Goal: Task Accomplishment & Management: Manage account settings

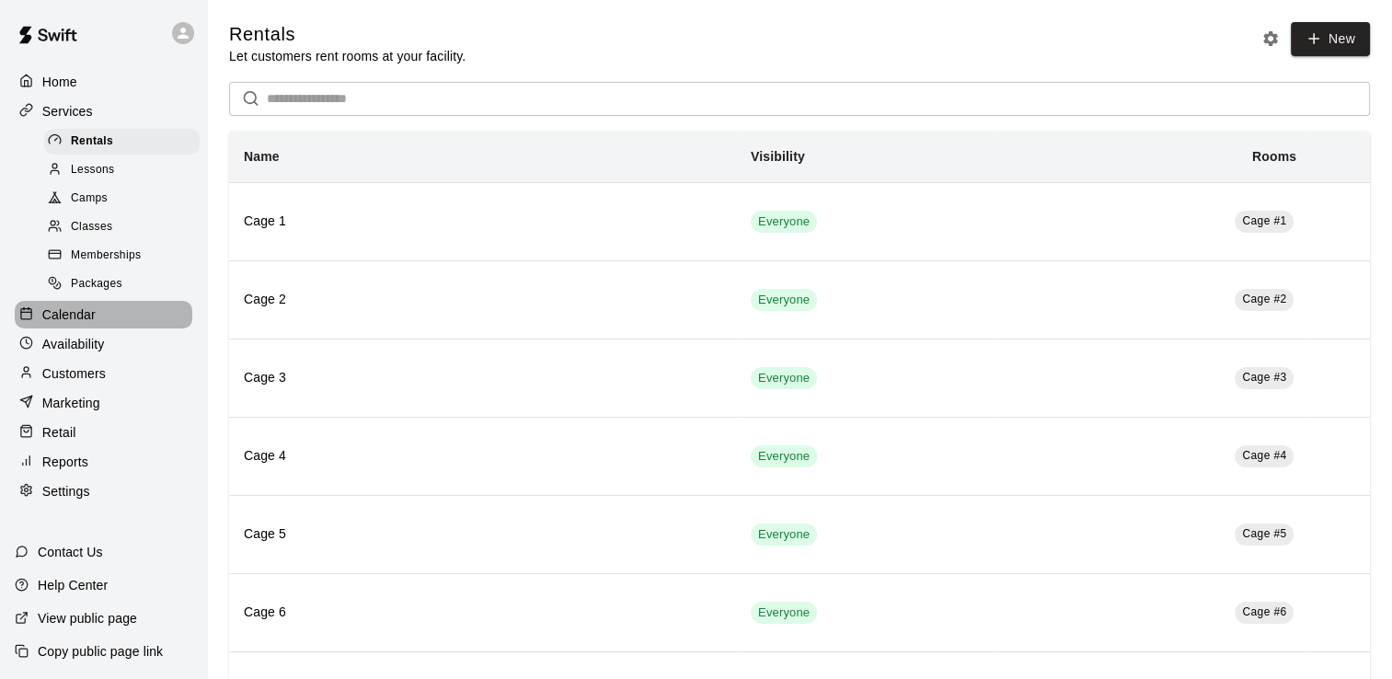
click at [83, 324] on p "Calendar" at bounding box center [68, 314] width 53 height 18
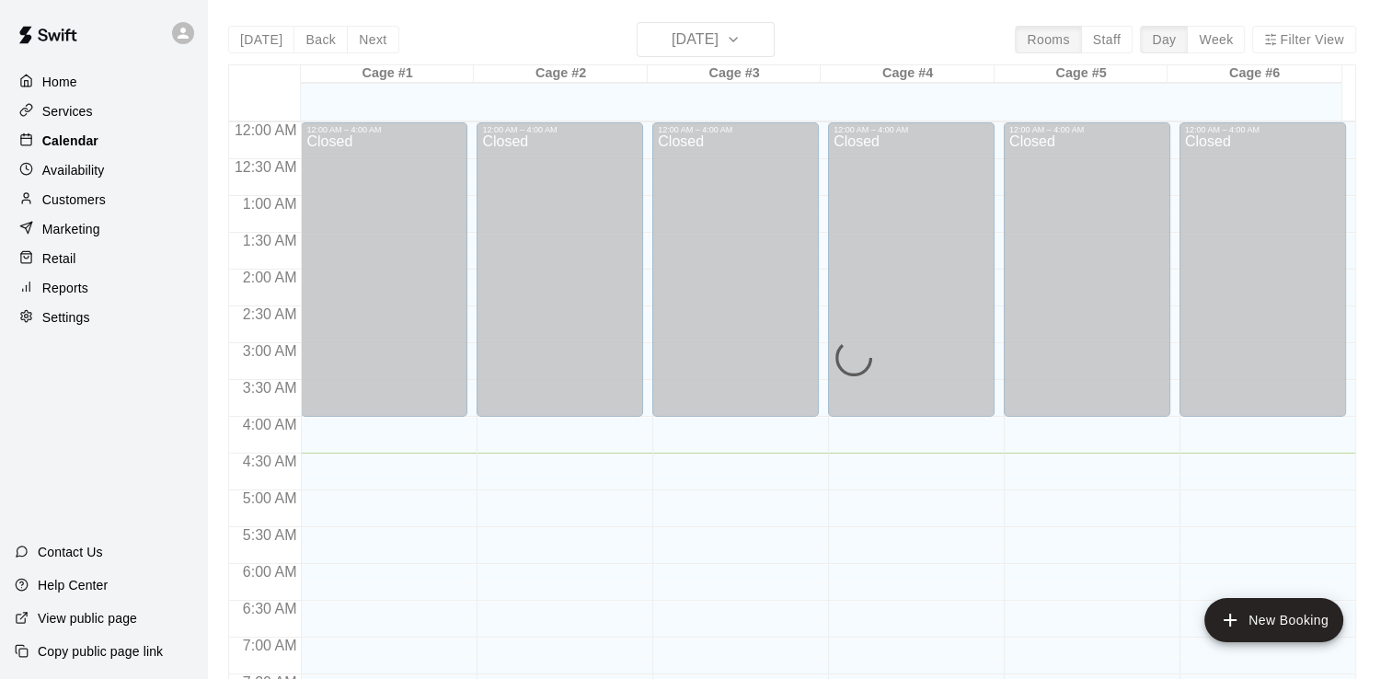
scroll to position [330, 0]
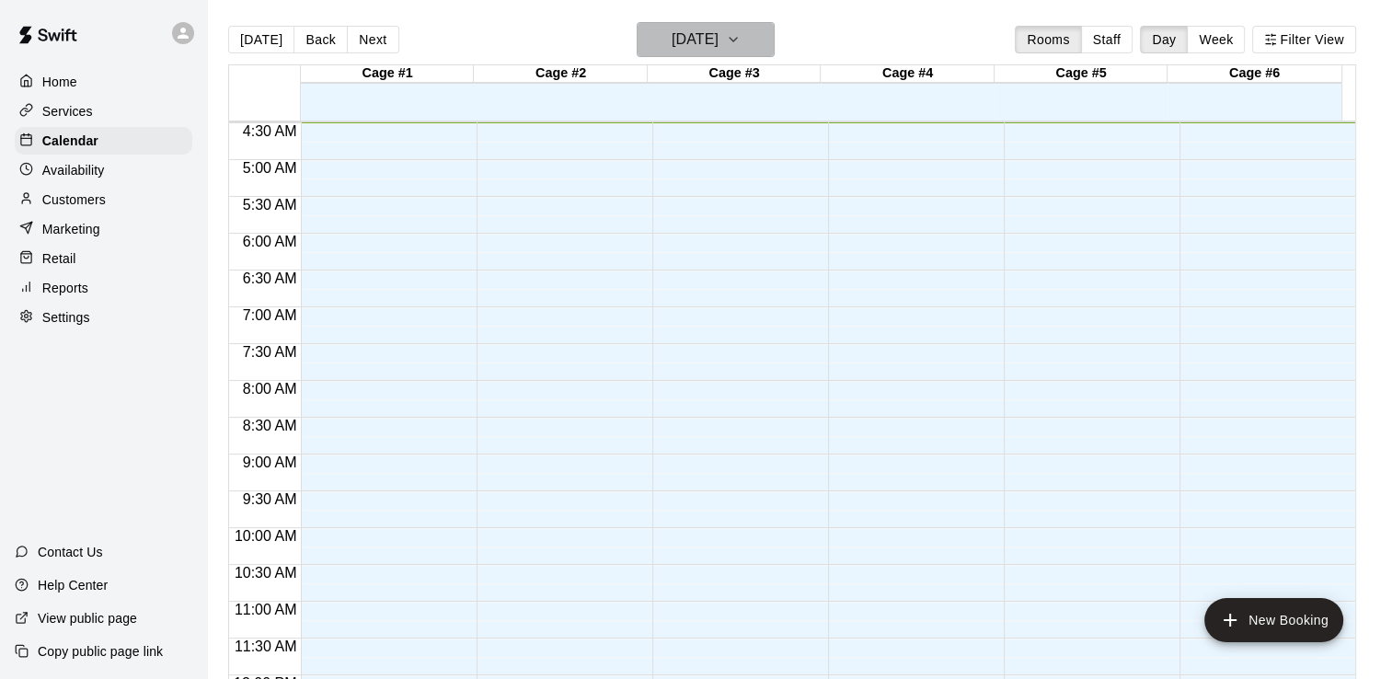
click at [737, 39] on icon "button" at bounding box center [732, 40] width 7 height 4
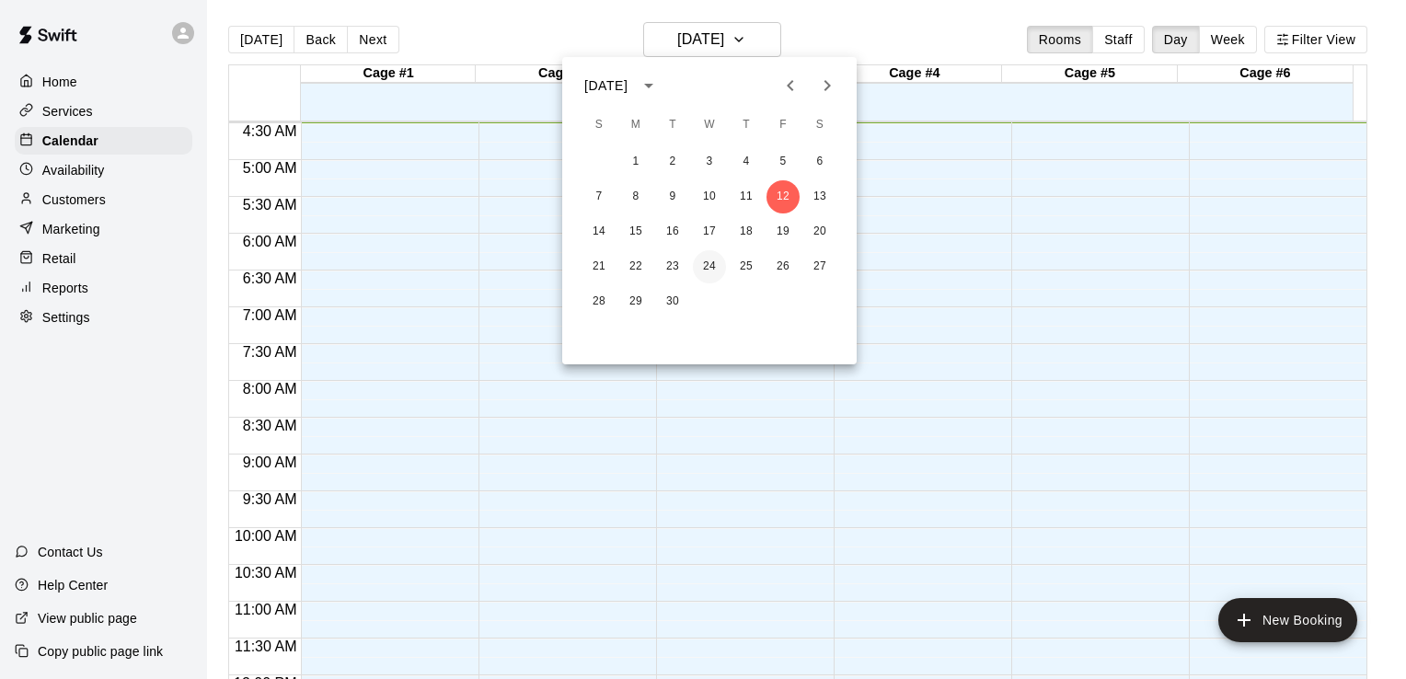
click at [706, 268] on button "24" at bounding box center [709, 266] width 33 height 33
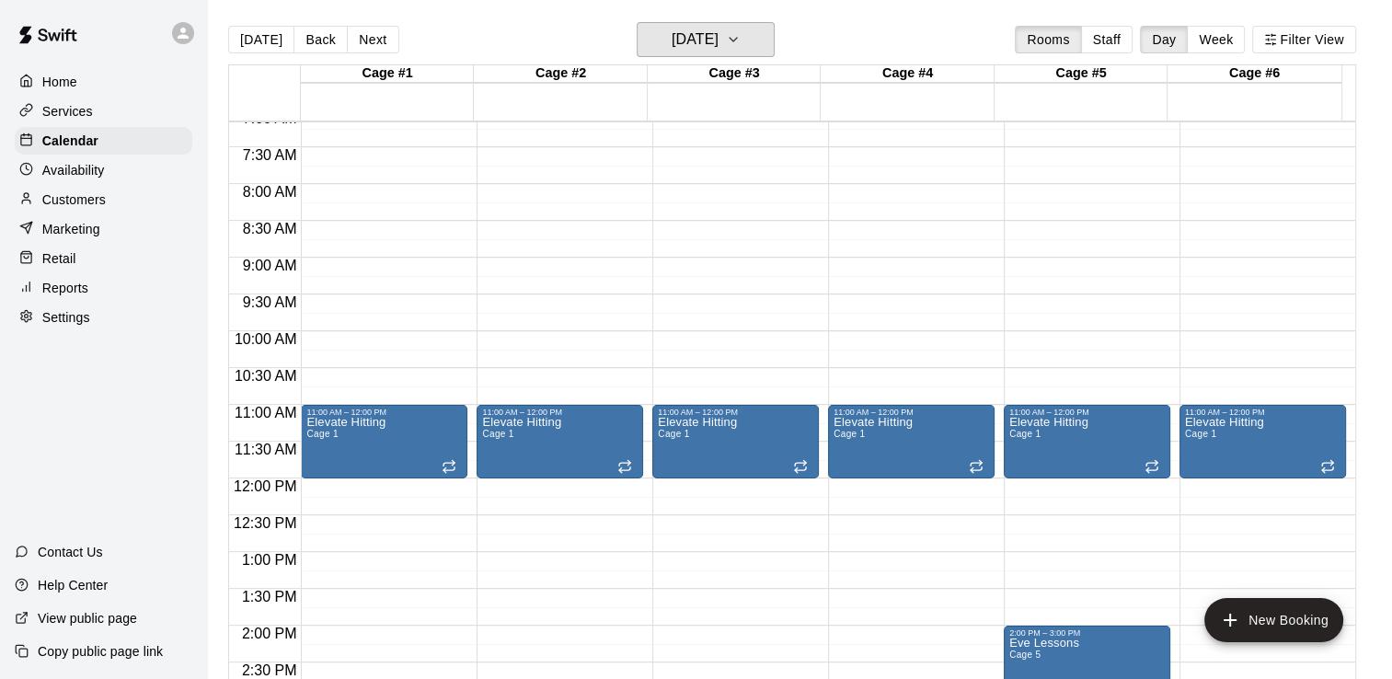
scroll to position [533, 0]
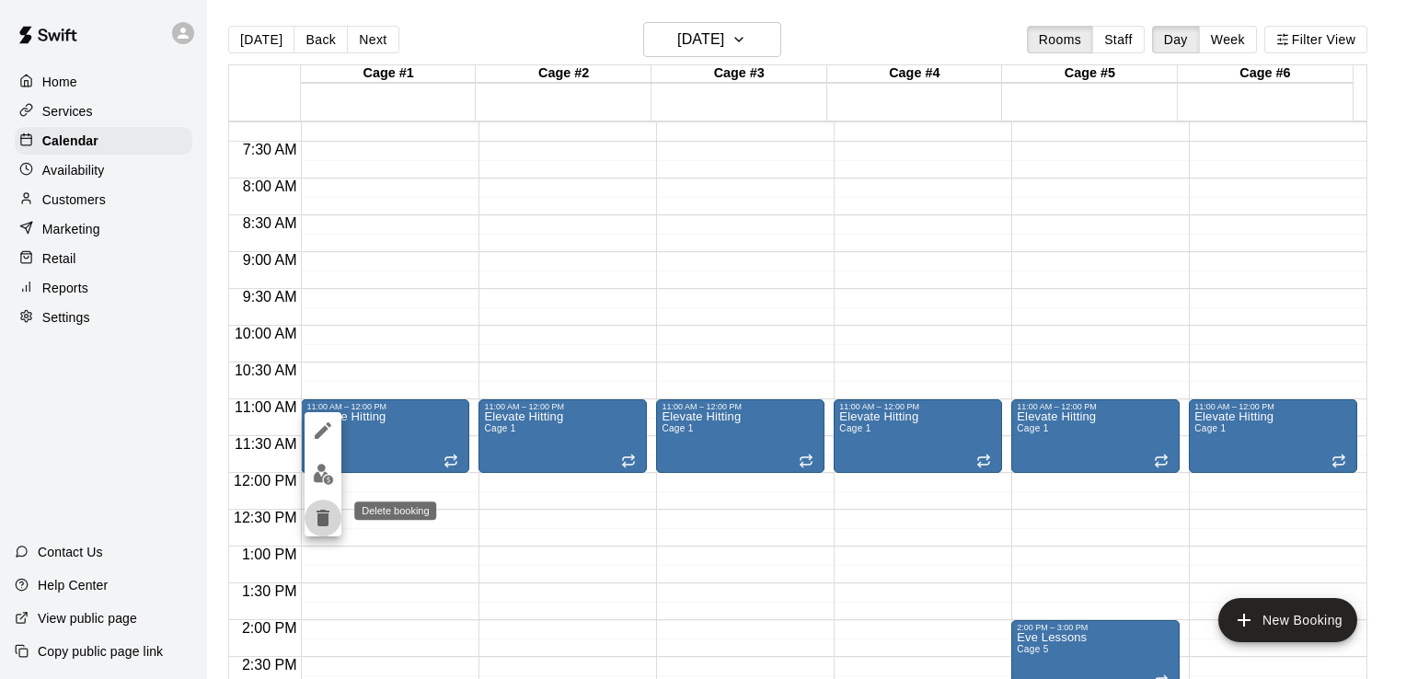
click at [320, 514] on icon "delete" at bounding box center [322, 518] width 13 height 17
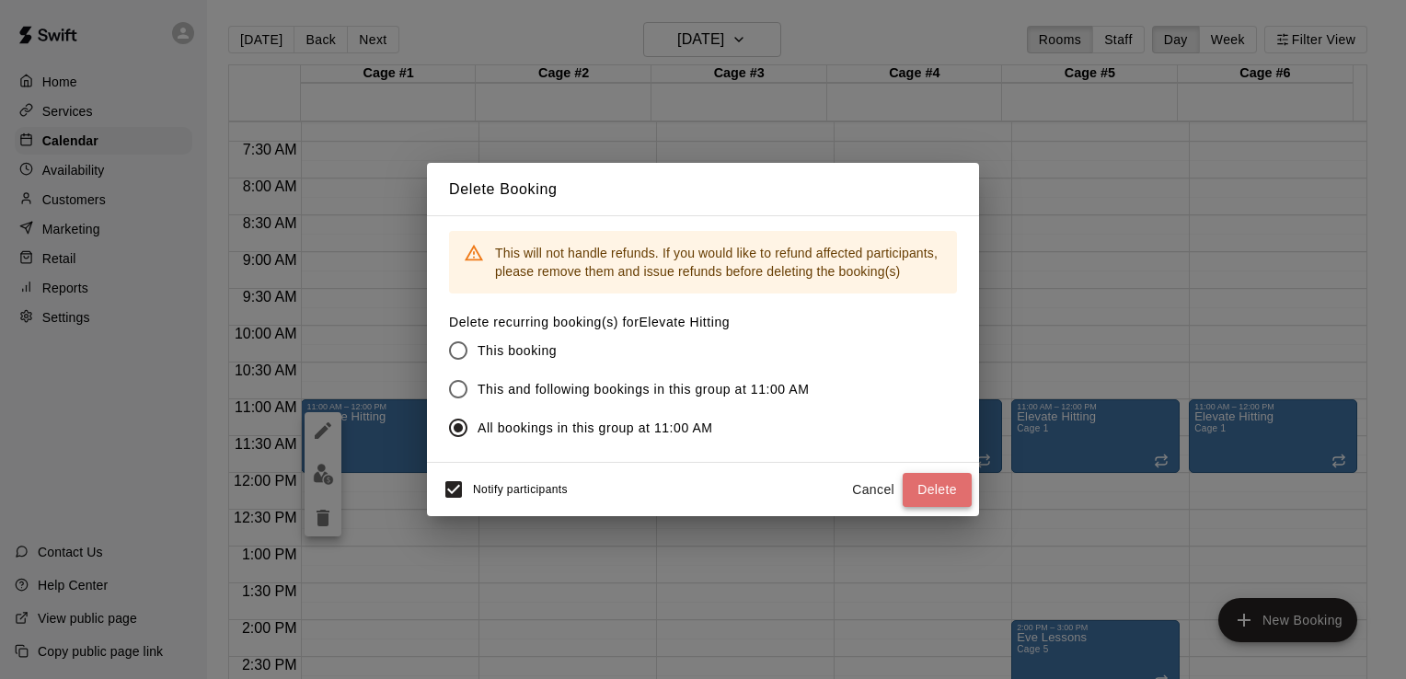
click at [941, 491] on button "Delete" at bounding box center [936, 490] width 69 height 34
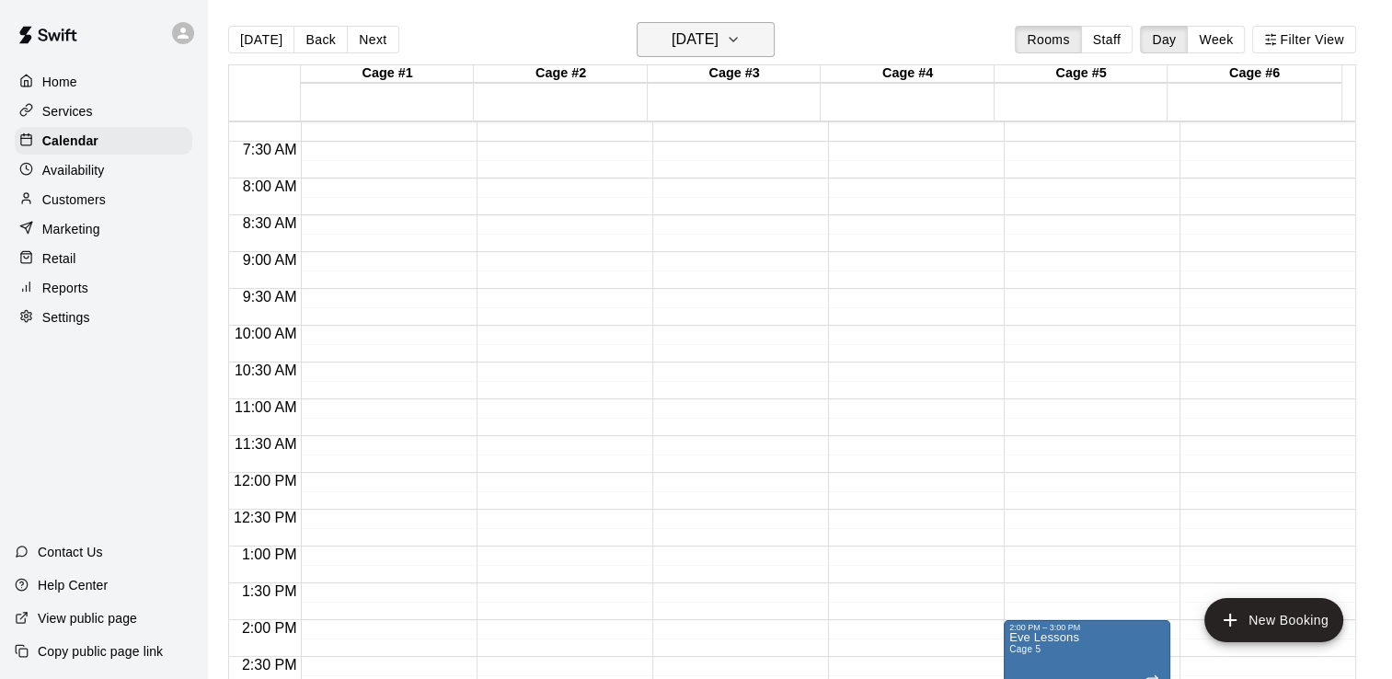
click at [741, 36] on icon "button" at bounding box center [733, 40] width 15 height 22
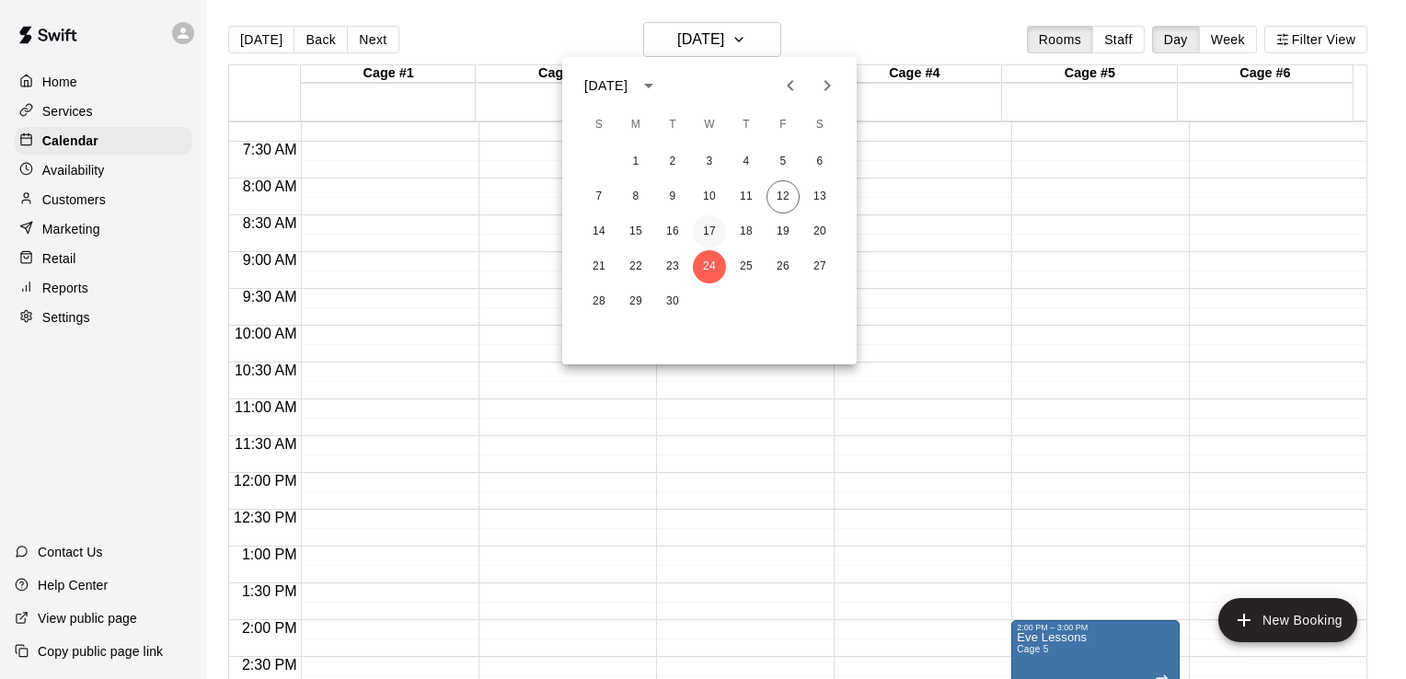
click at [709, 235] on button "17" at bounding box center [709, 231] width 33 height 33
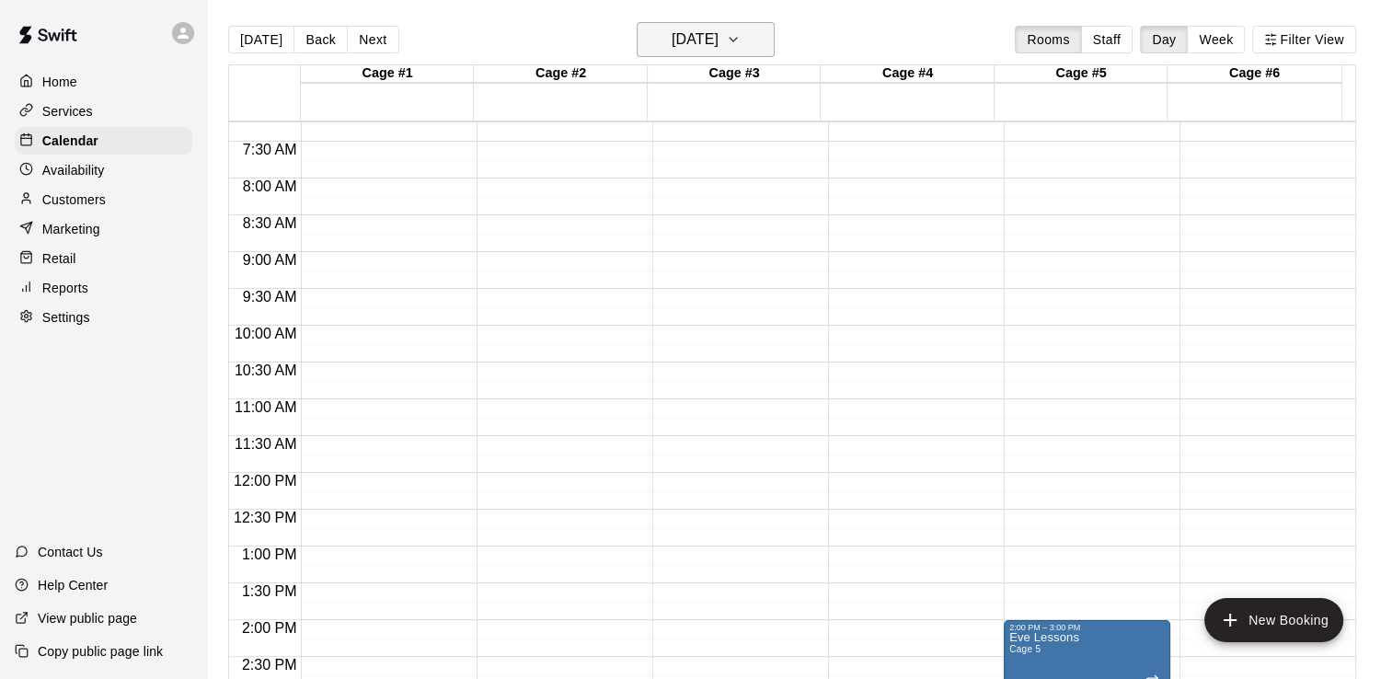
click at [741, 44] on icon "button" at bounding box center [733, 40] width 15 height 22
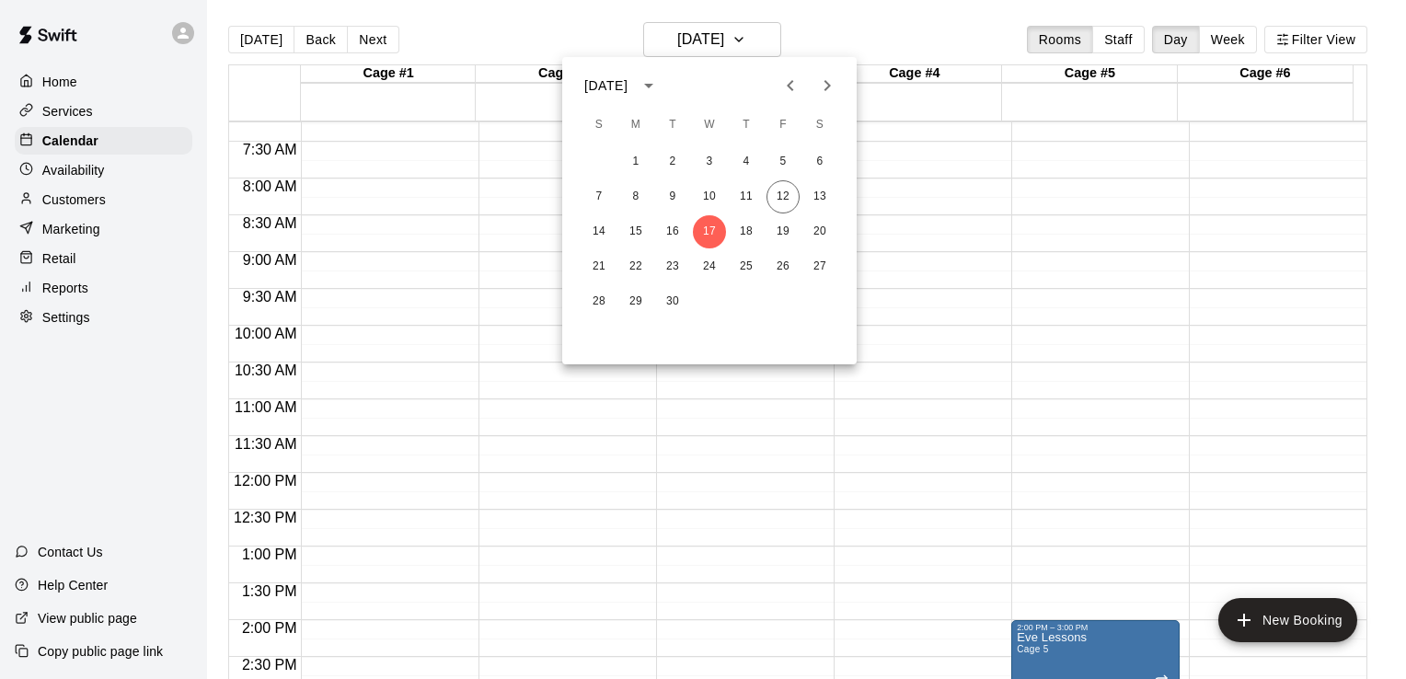
click at [833, 88] on icon "Next month" at bounding box center [827, 86] width 22 height 22
click at [706, 166] on button "1" at bounding box center [709, 161] width 33 height 33
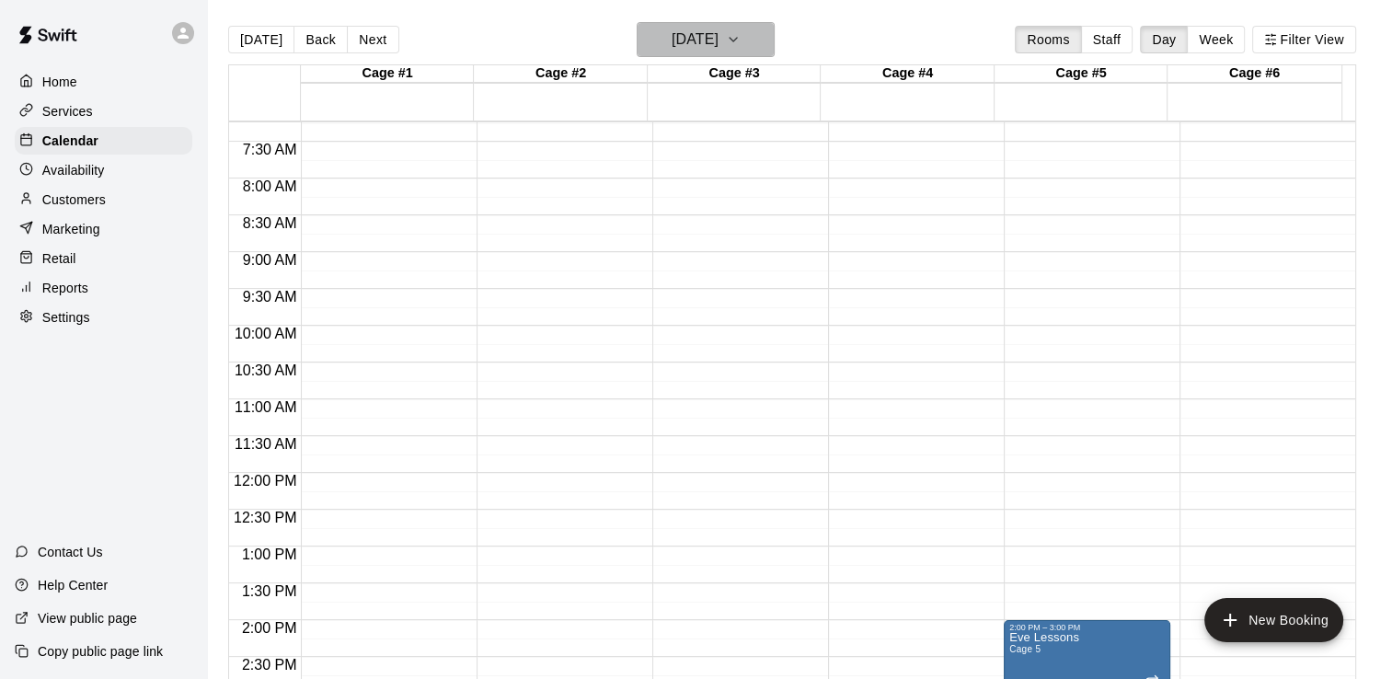
click at [741, 41] on icon "button" at bounding box center [733, 40] width 15 height 22
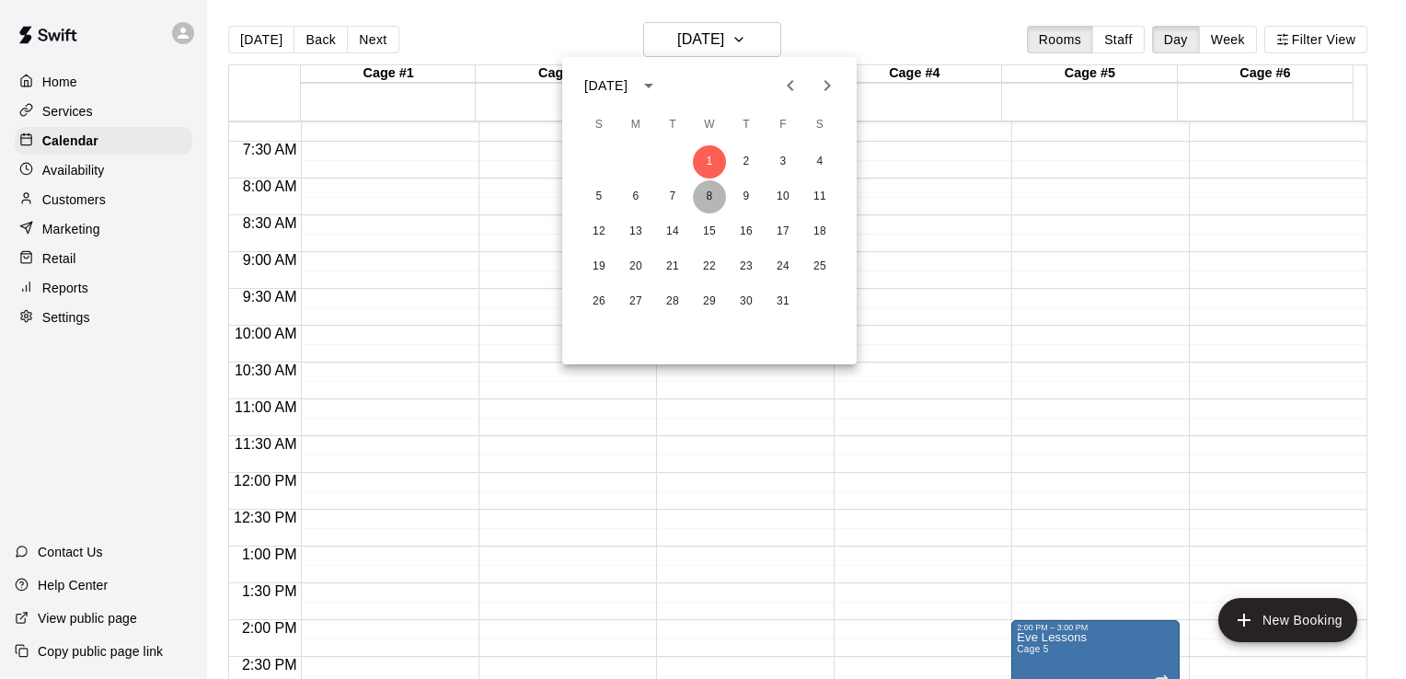
click at [711, 195] on button "8" at bounding box center [709, 196] width 33 height 33
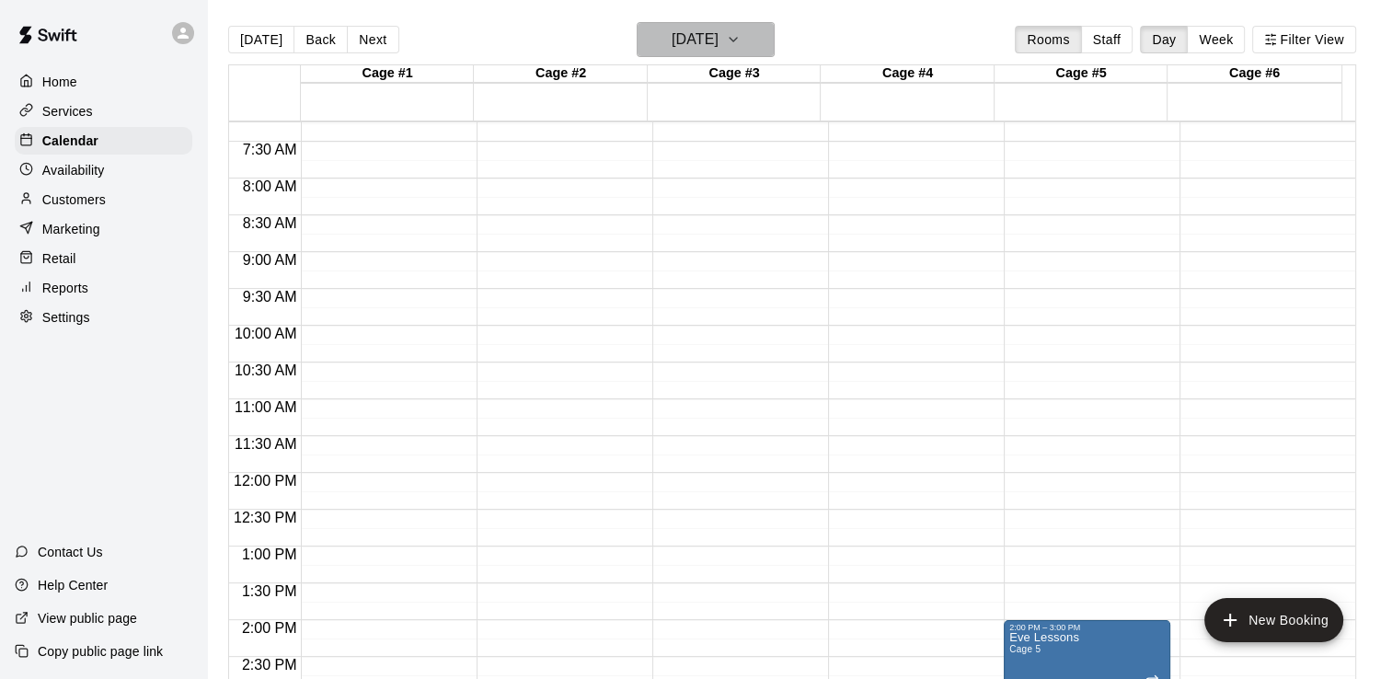
click at [741, 42] on icon "button" at bounding box center [733, 40] width 15 height 22
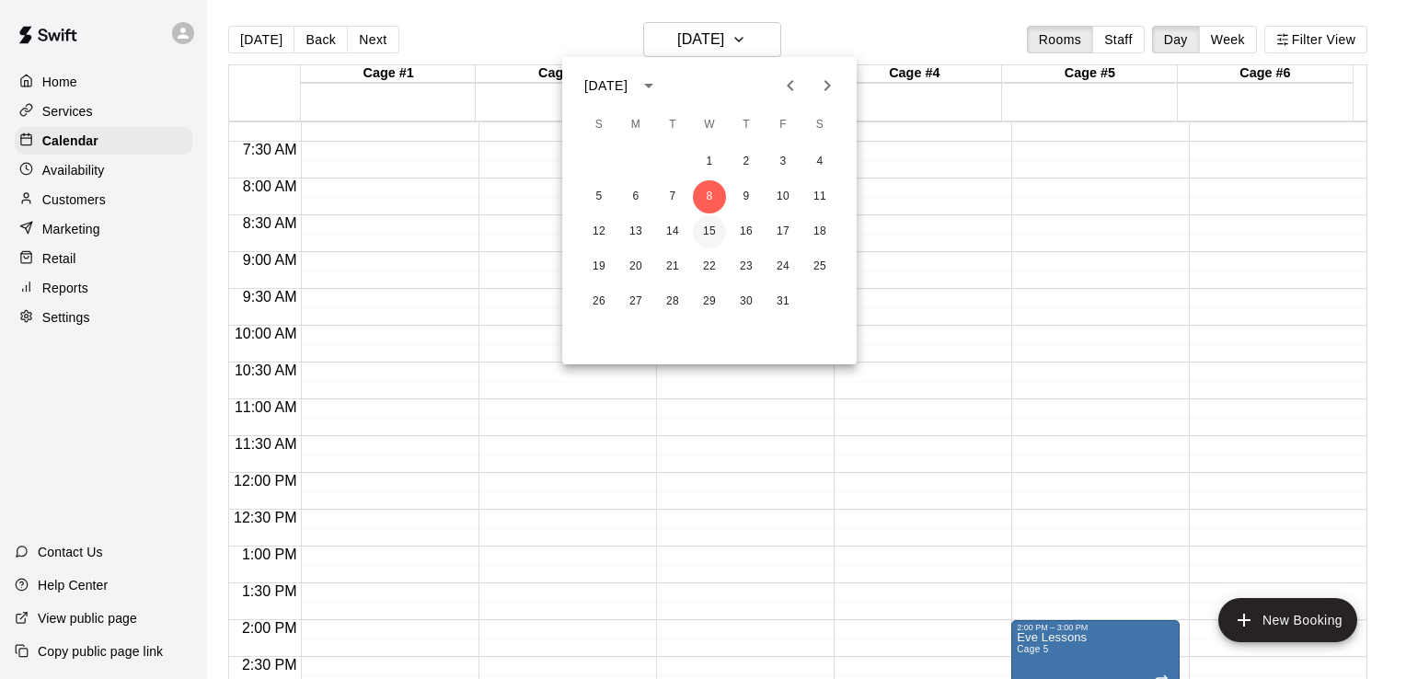
click at [713, 230] on button "15" at bounding box center [709, 231] width 33 height 33
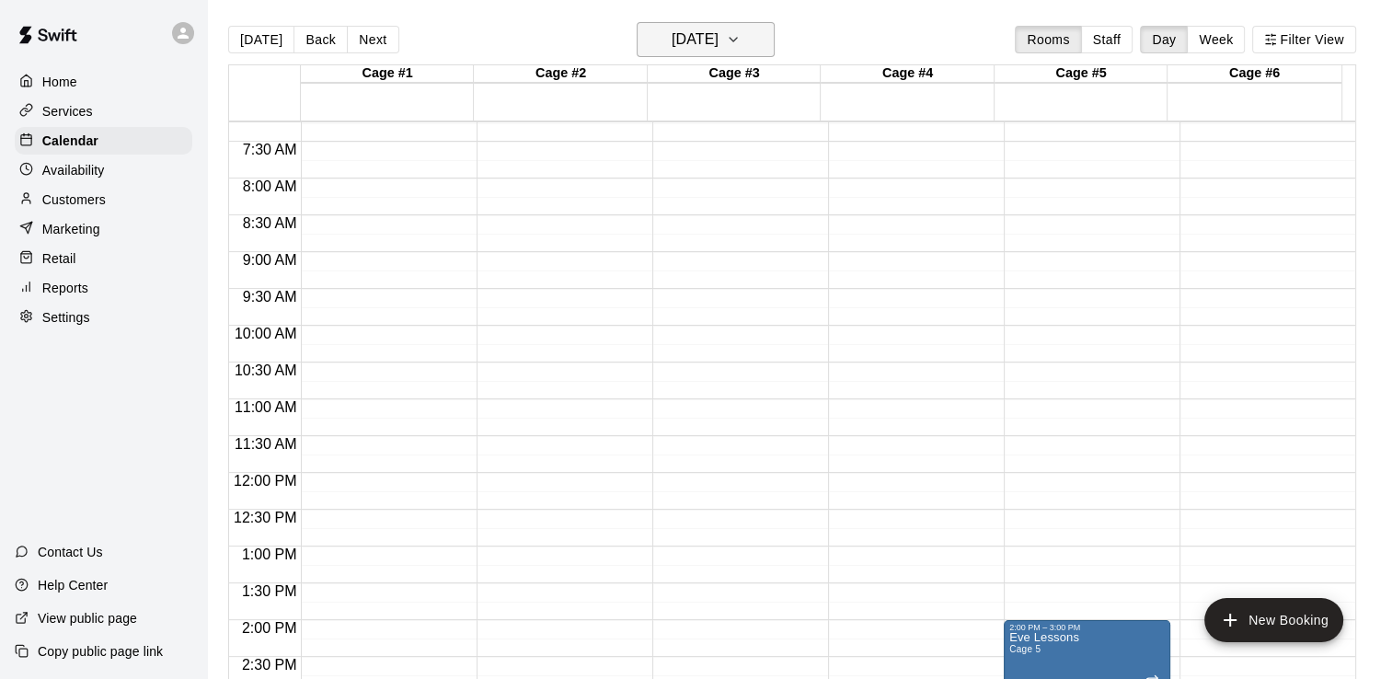
click at [741, 37] on icon "button" at bounding box center [733, 40] width 15 height 22
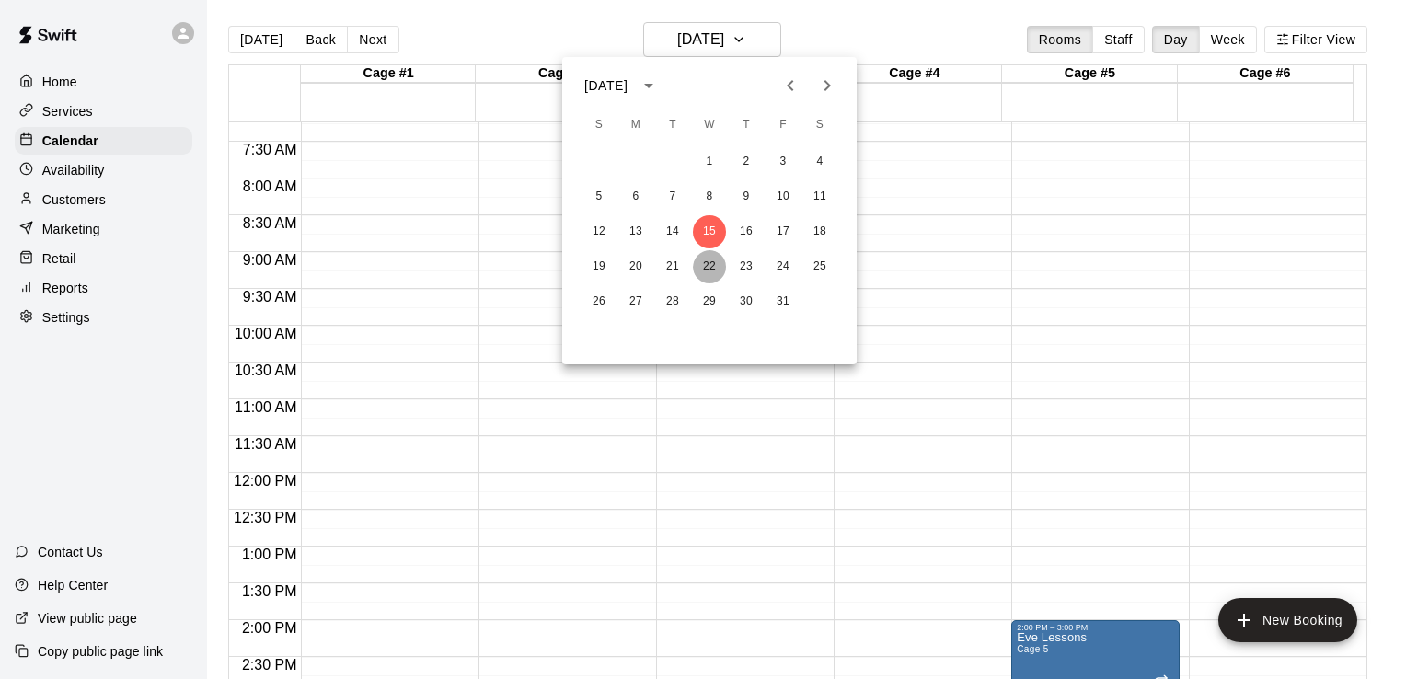
click at [712, 260] on button "22" at bounding box center [709, 266] width 33 height 33
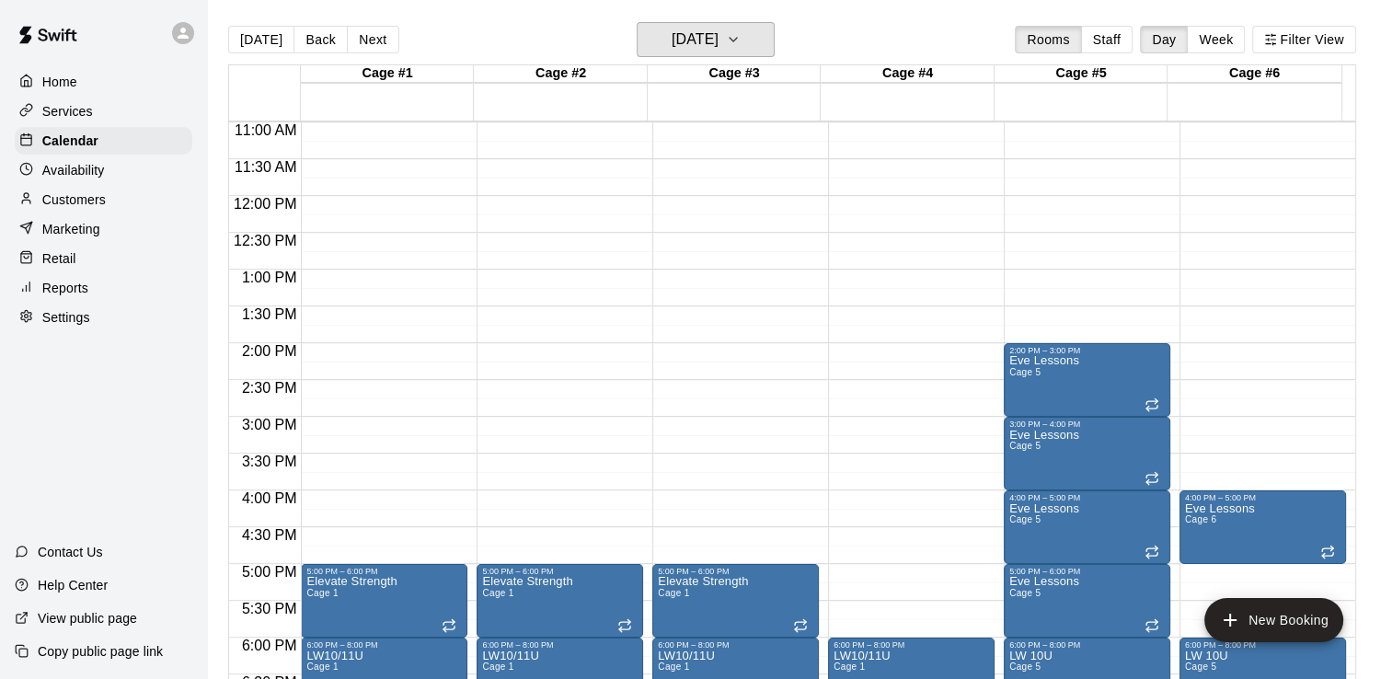
scroll to position [830, 0]
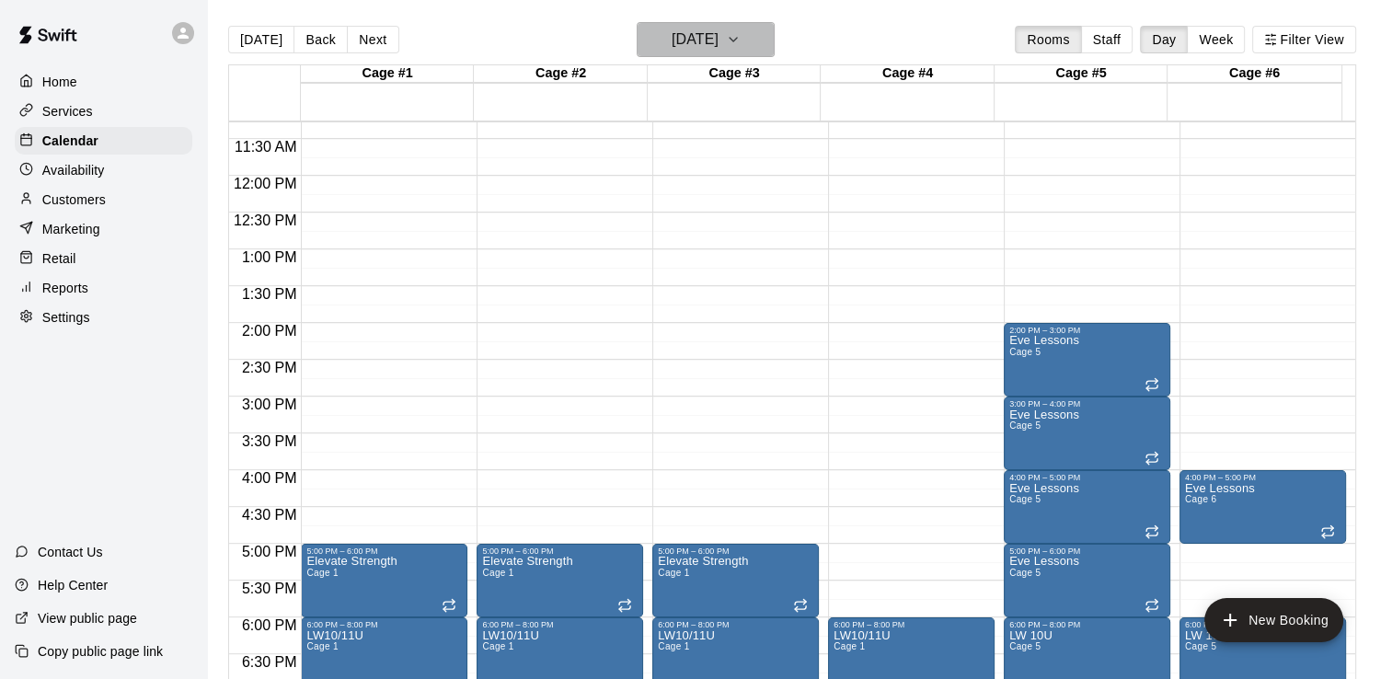
click at [741, 37] on icon "button" at bounding box center [733, 40] width 15 height 22
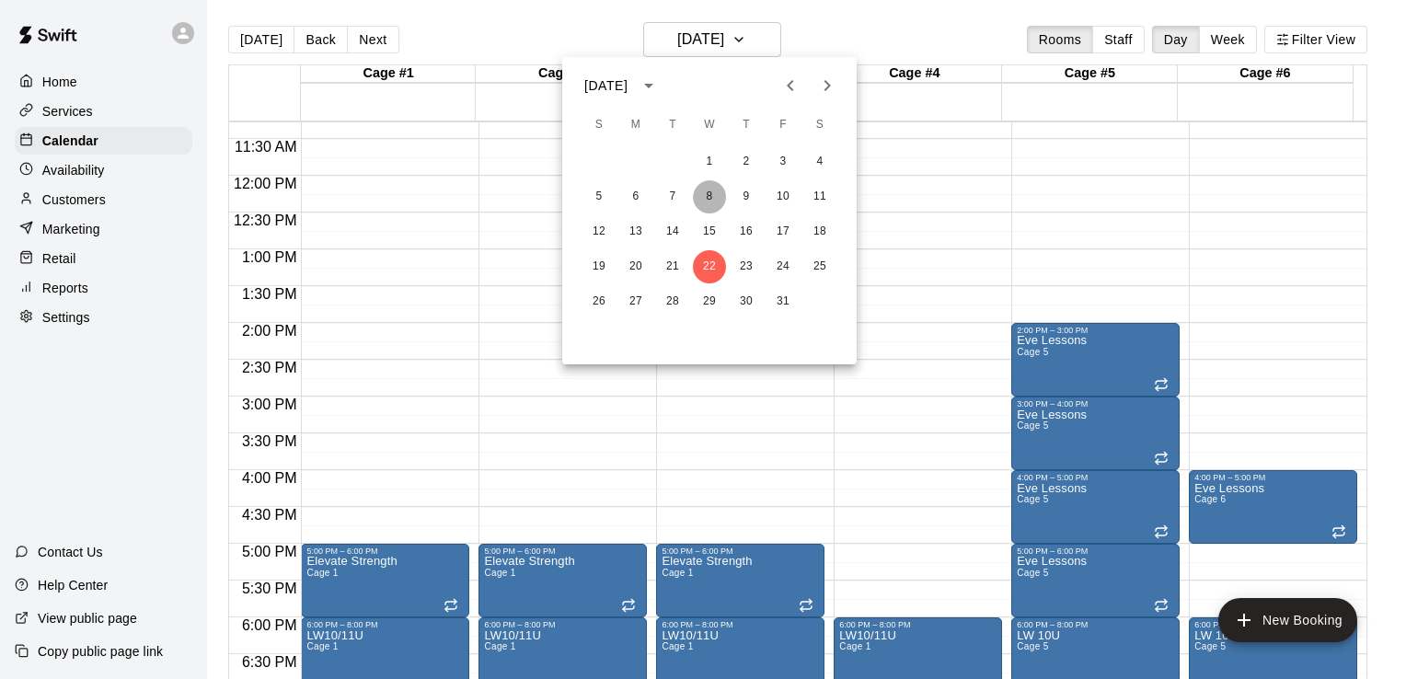
click at [712, 198] on button "8" at bounding box center [709, 196] width 33 height 33
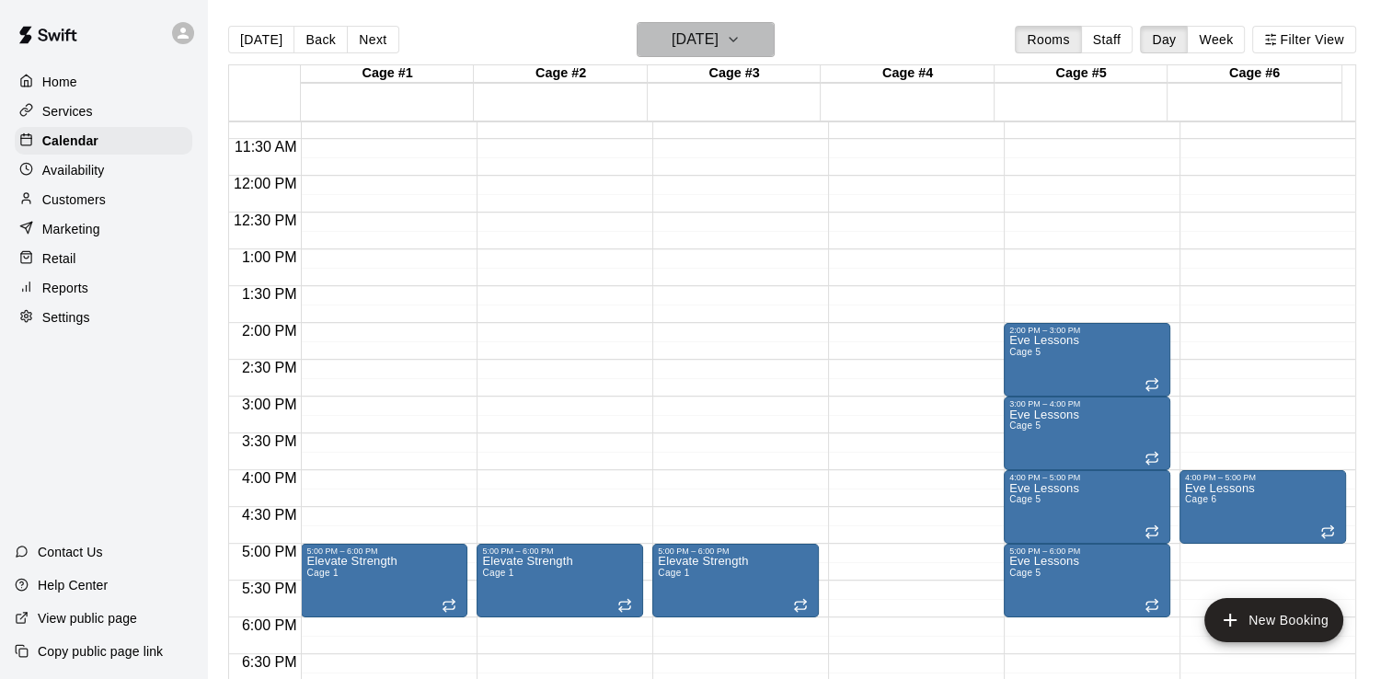
click at [741, 38] on icon "button" at bounding box center [733, 40] width 15 height 22
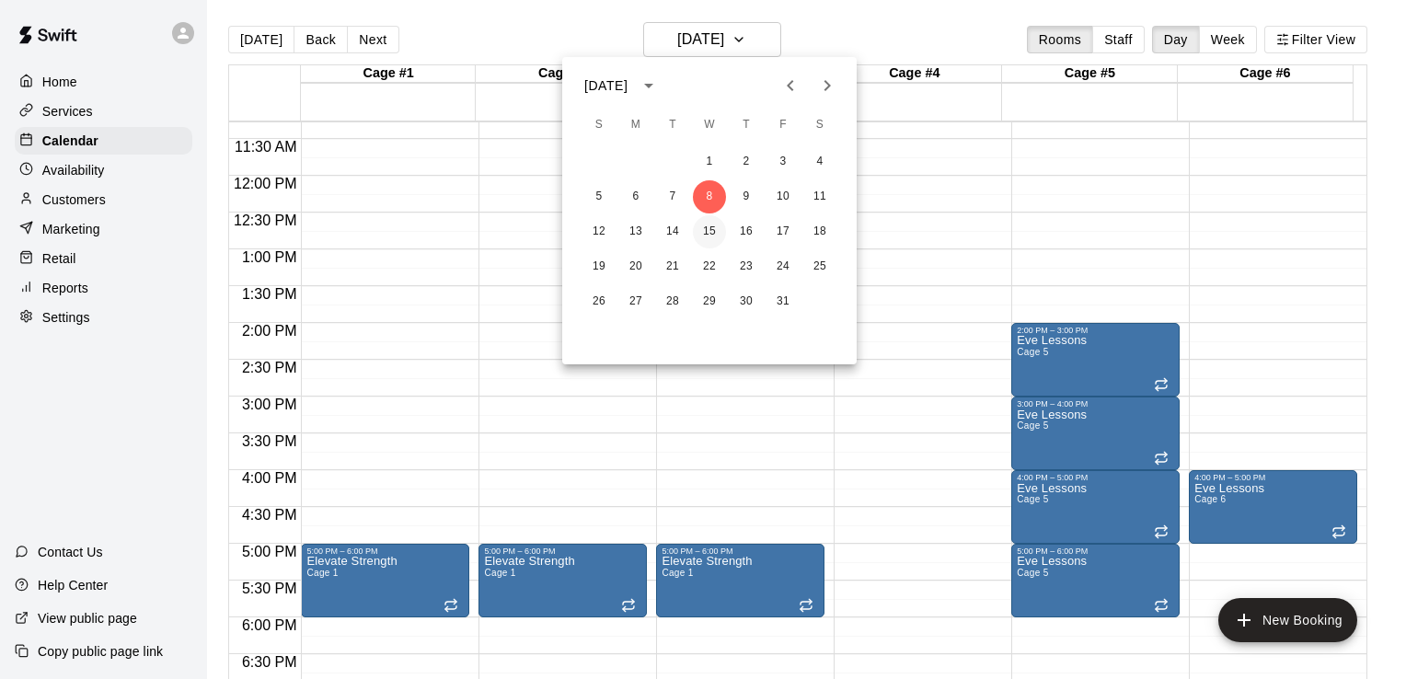
click at [707, 225] on button "15" at bounding box center [709, 231] width 33 height 33
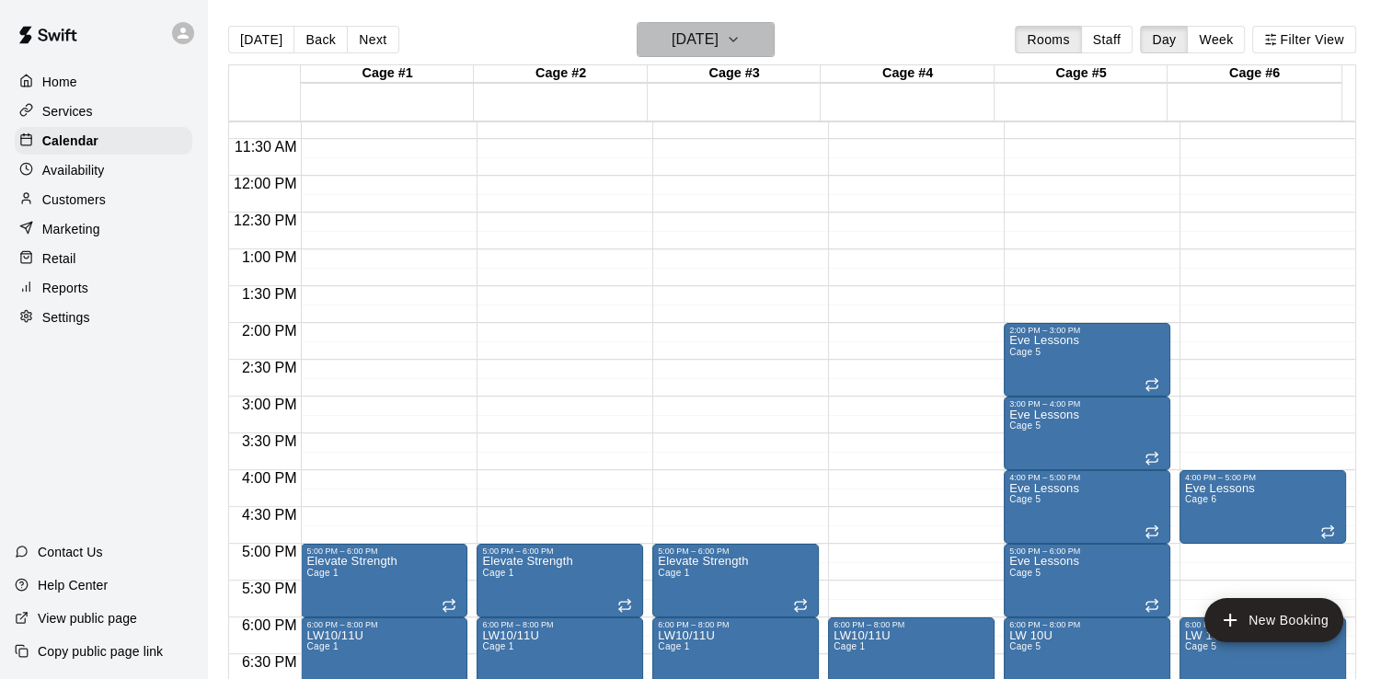
click at [741, 36] on icon "button" at bounding box center [733, 40] width 15 height 22
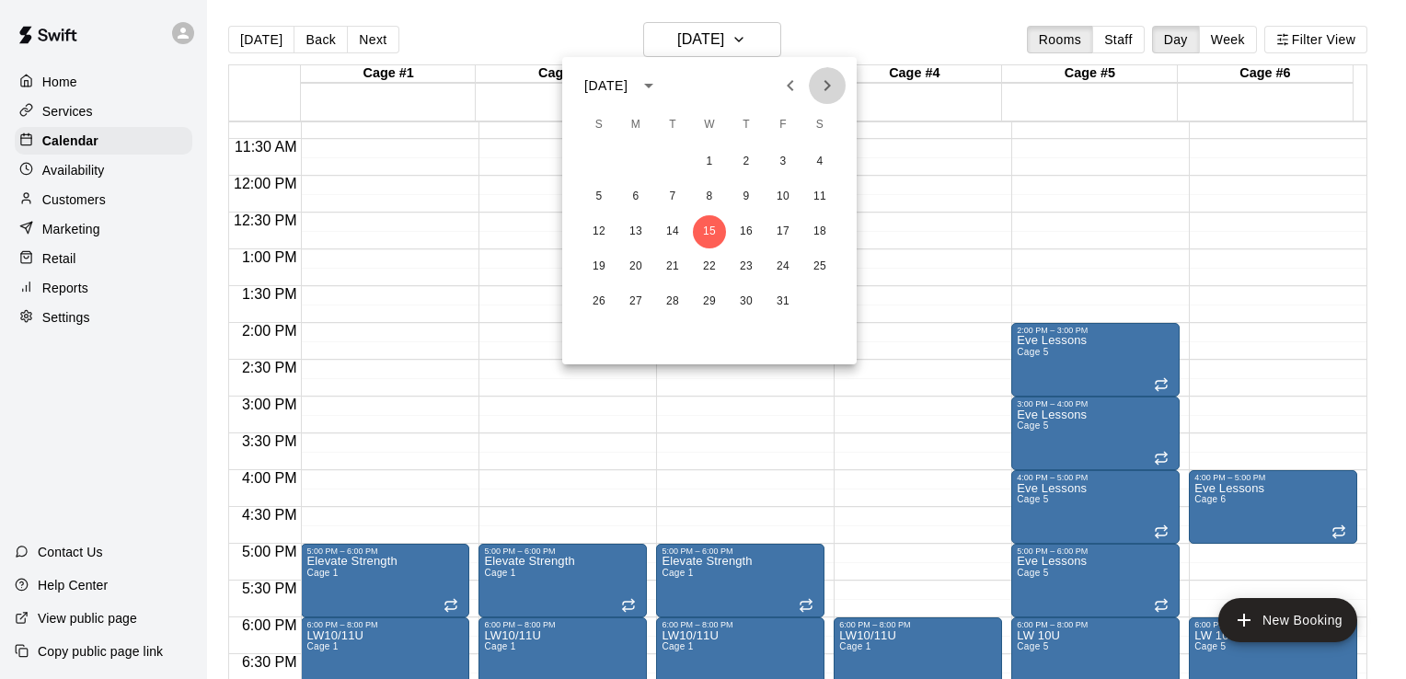
click at [826, 86] on icon "Next month" at bounding box center [827, 86] width 22 height 22
click at [709, 298] on button "26" at bounding box center [709, 301] width 33 height 33
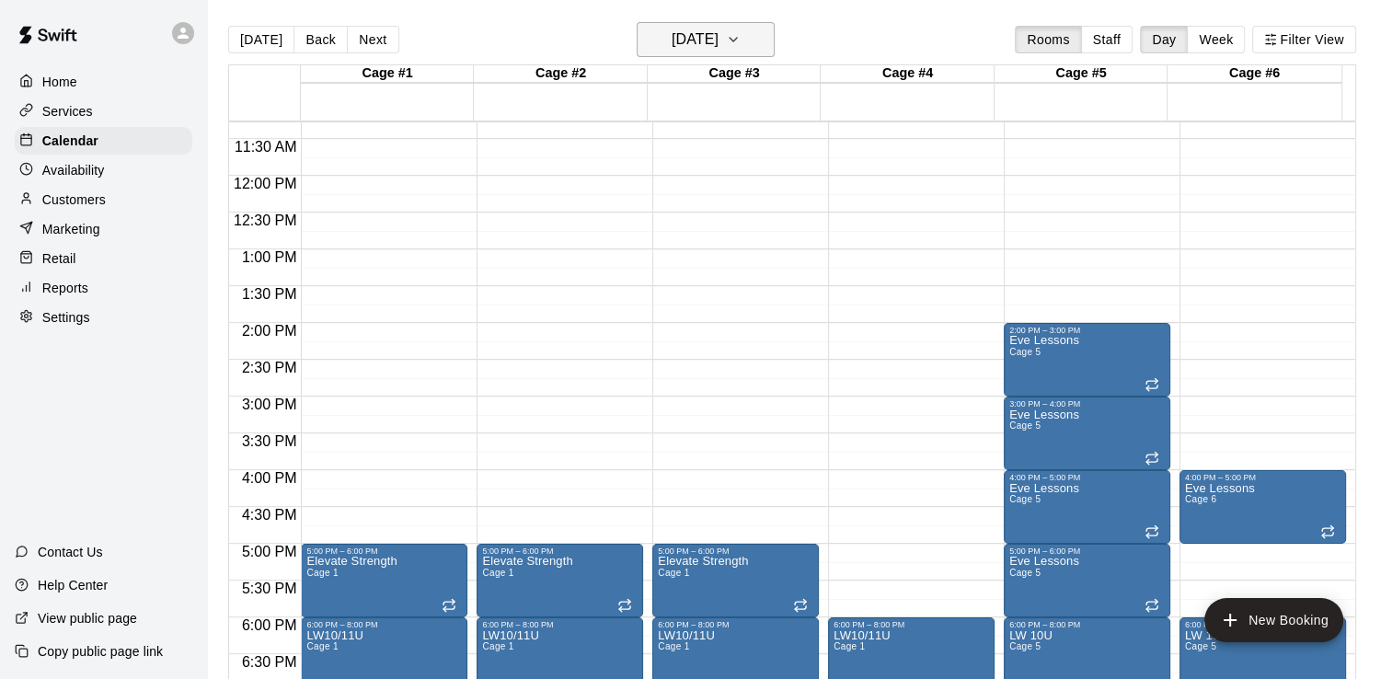
click at [741, 47] on icon "button" at bounding box center [733, 40] width 15 height 22
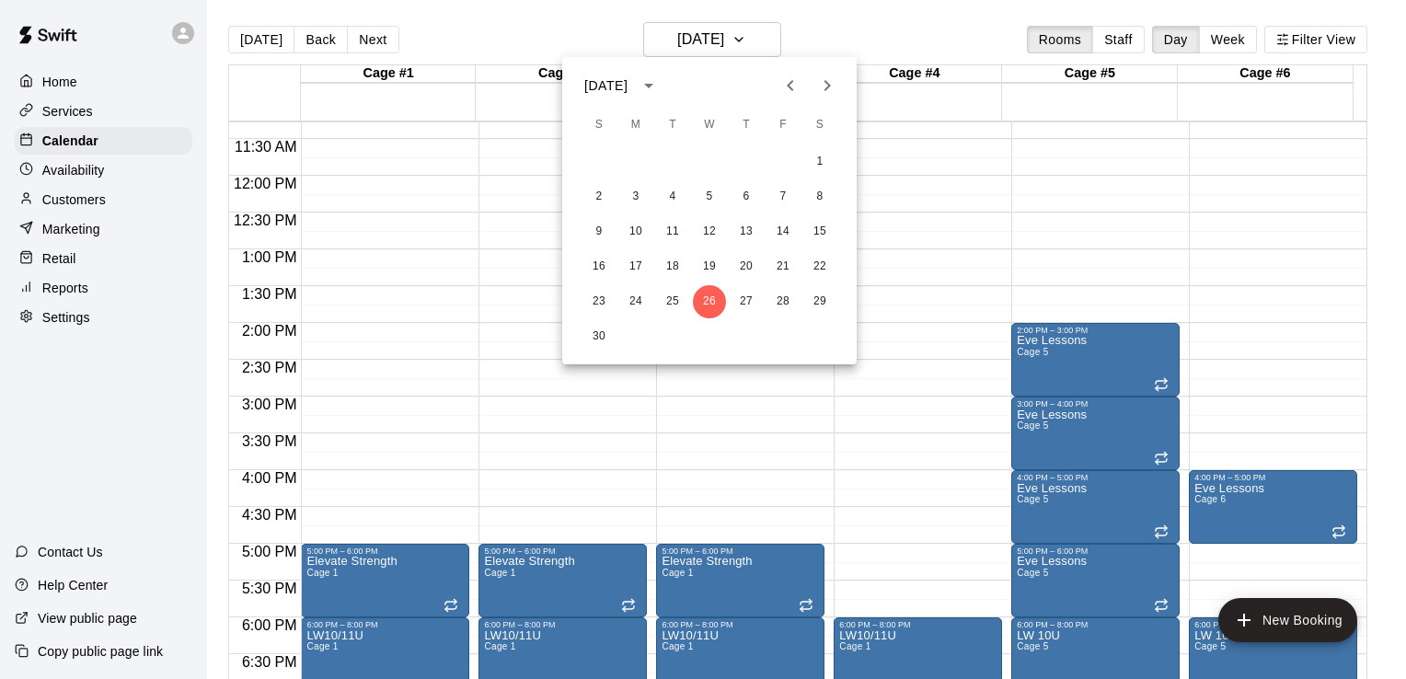
click at [826, 83] on icon "Next month" at bounding box center [827, 85] width 6 height 11
click at [707, 265] on button "24" at bounding box center [709, 266] width 33 height 33
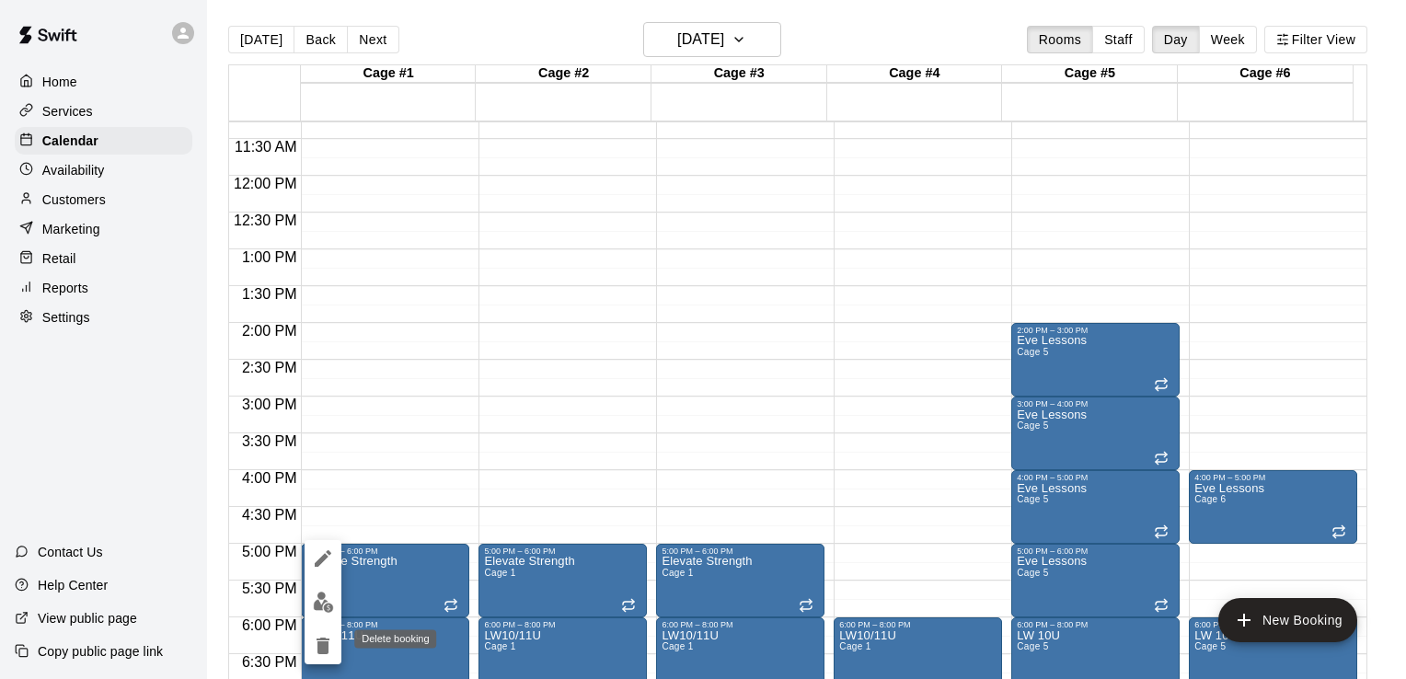
click at [316, 649] on icon "delete" at bounding box center [323, 646] width 22 height 22
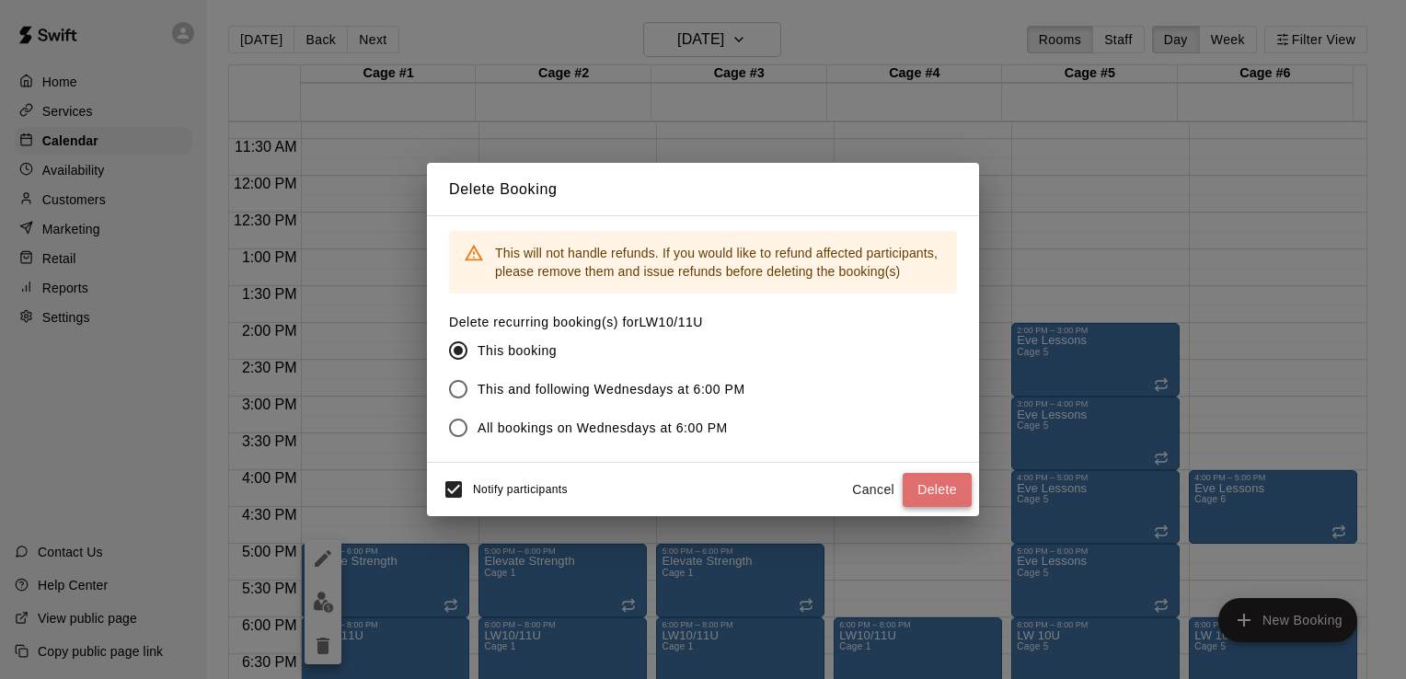
click at [932, 484] on button "Delete" at bounding box center [936, 490] width 69 height 34
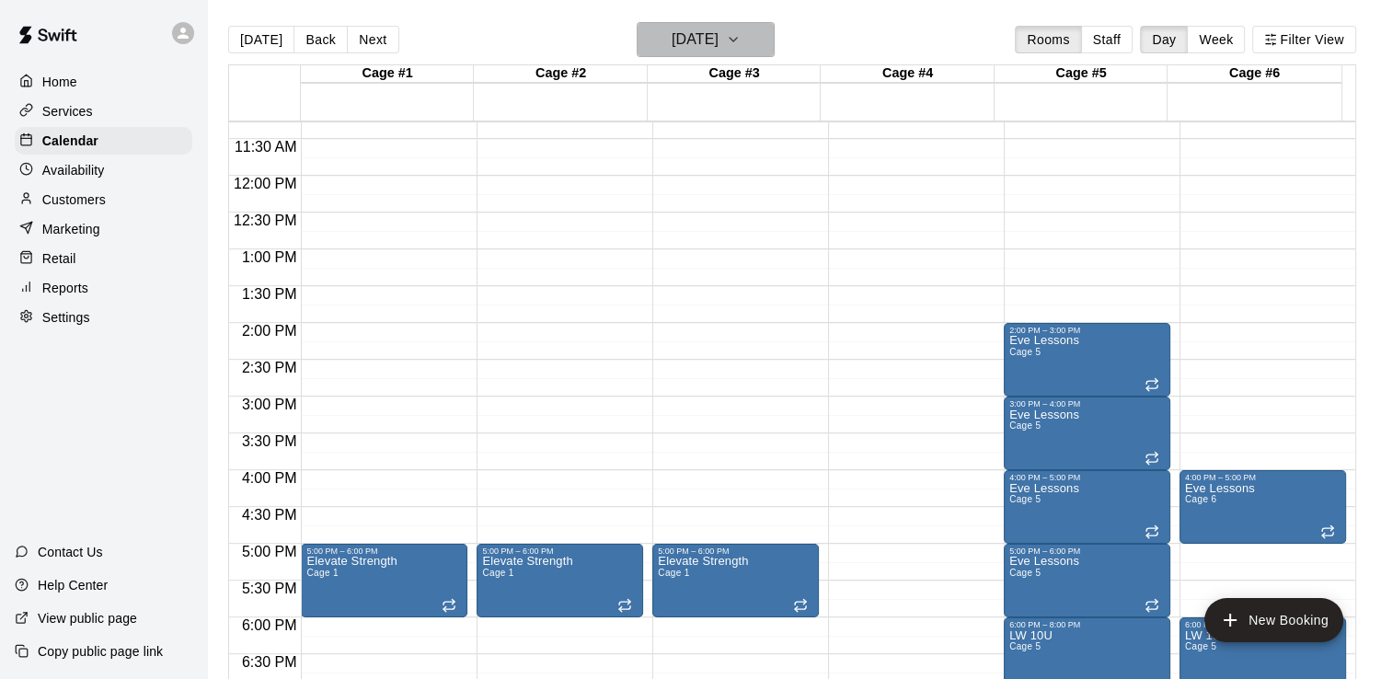
click at [741, 38] on icon "button" at bounding box center [733, 40] width 15 height 22
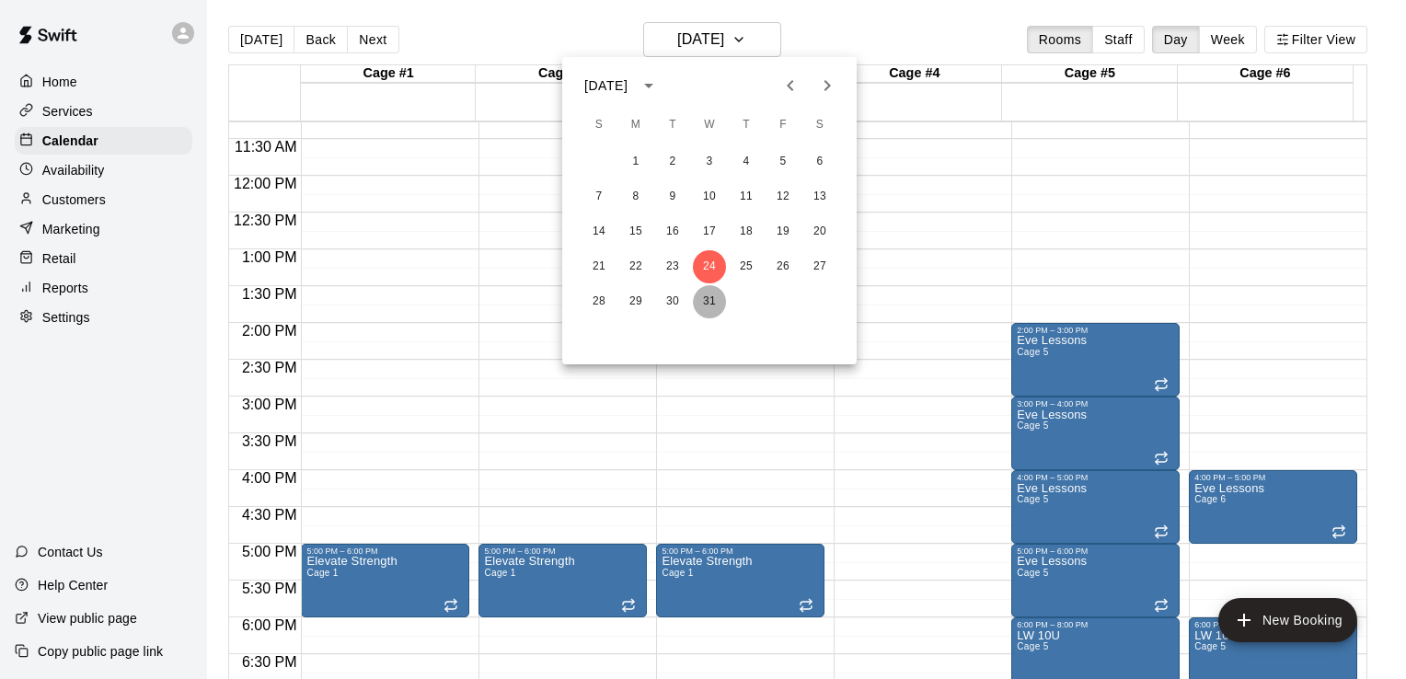
click at [706, 303] on button "31" at bounding box center [709, 301] width 33 height 33
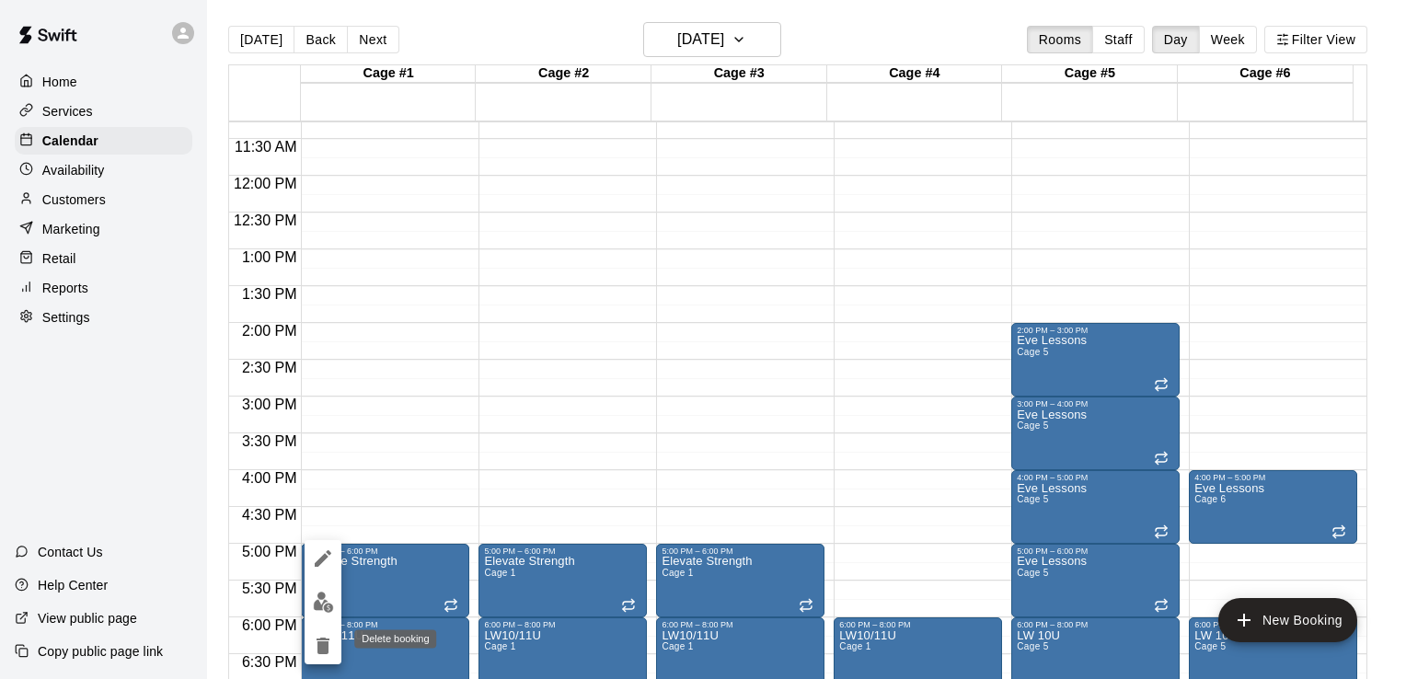
click at [327, 649] on icon "delete" at bounding box center [322, 645] width 13 height 17
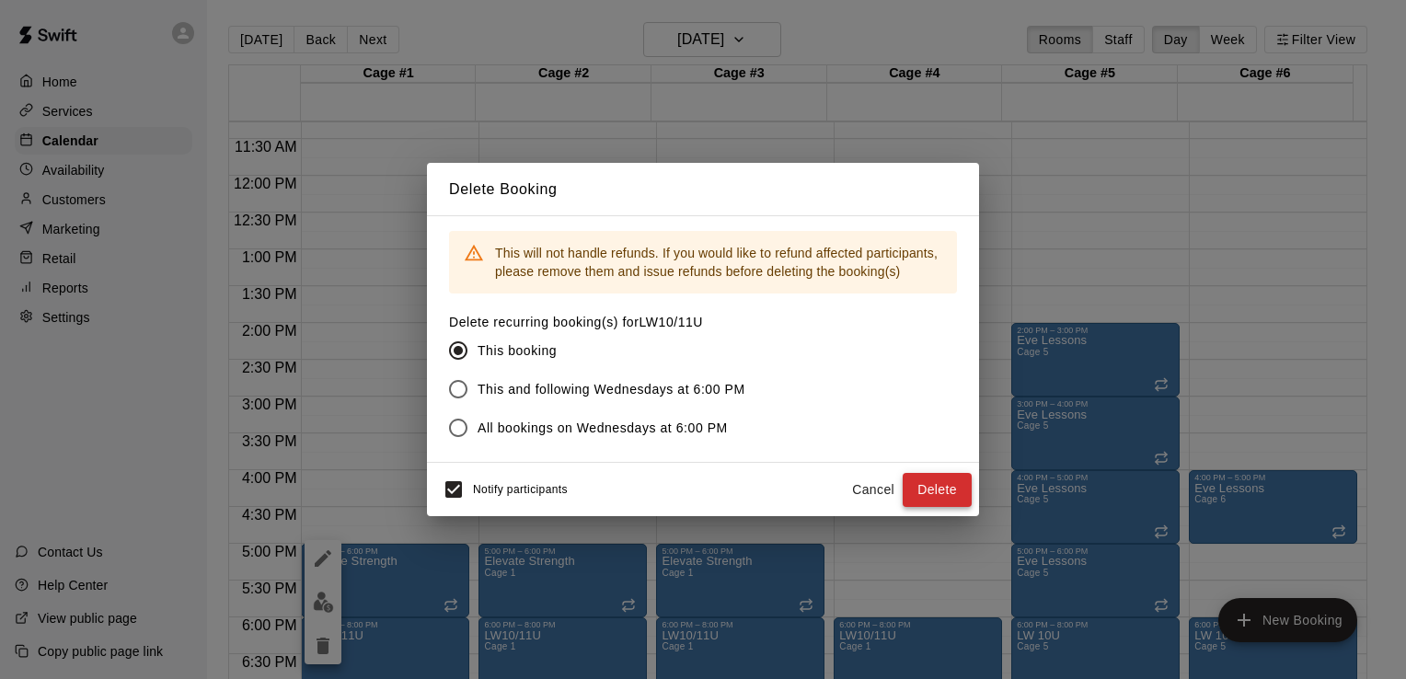
click at [940, 487] on button "Delete" at bounding box center [936, 490] width 69 height 34
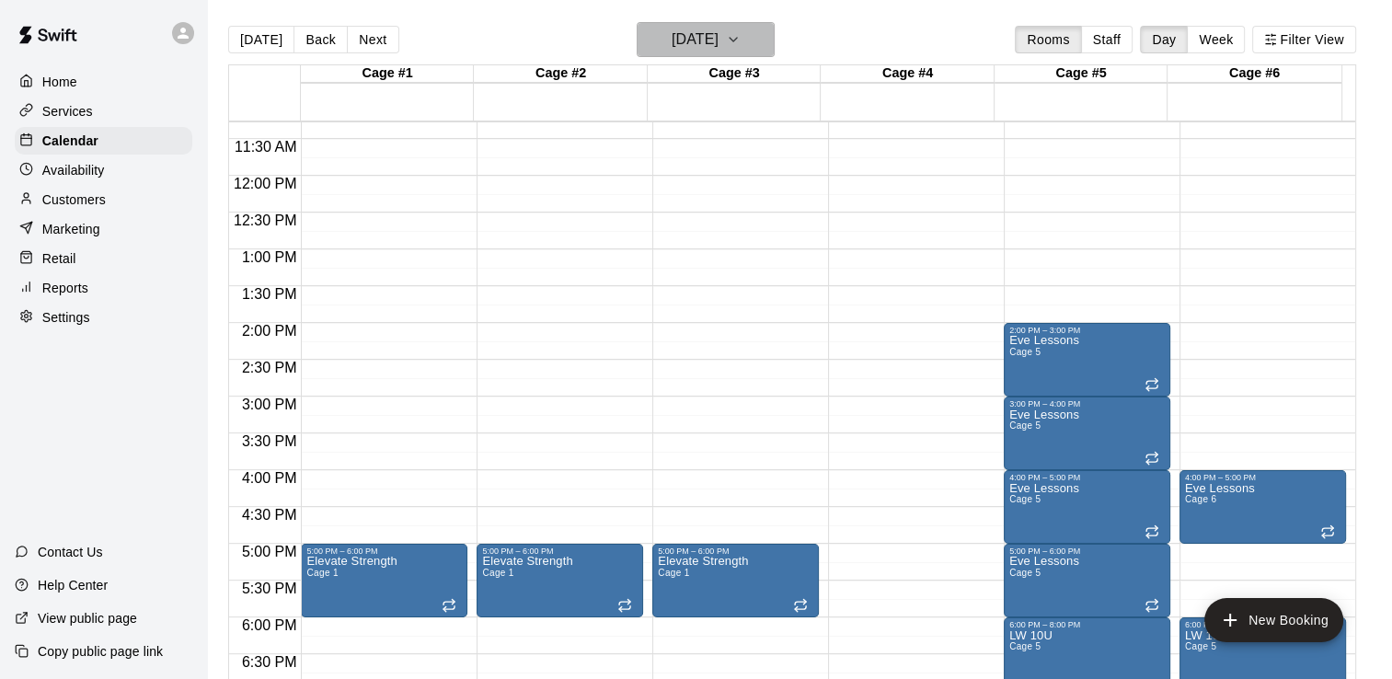
click at [741, 42] on icon "button" at bounding box center [733, 40] width 15 height 22
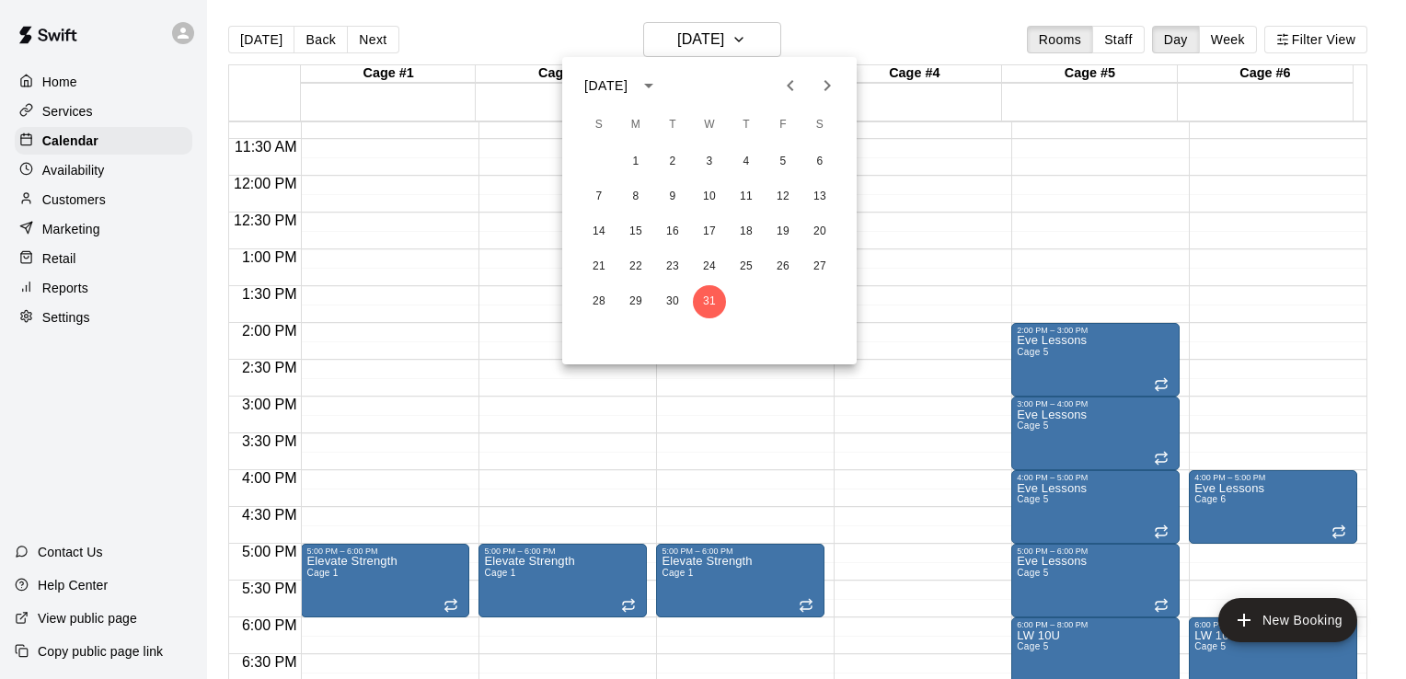
click at [831, 87] on icon "Next month" at bounding box center [827, 86] width 22 height 22
drag, startPoint x: 797, startPoint y: 98, endPoint x: 475, endPoint y: 64, distance: 323.8
click at [475, 64] on div "[DATE] S M T W T F S 1 2 3 4 5 6 7 8 9 10 11 12 13 14 15 16 17 18 19 20 21 22 2…" at bounding box center [703, 339] width 1406 height 679
